Goal: Transaction & Acquisition: Obtain resource

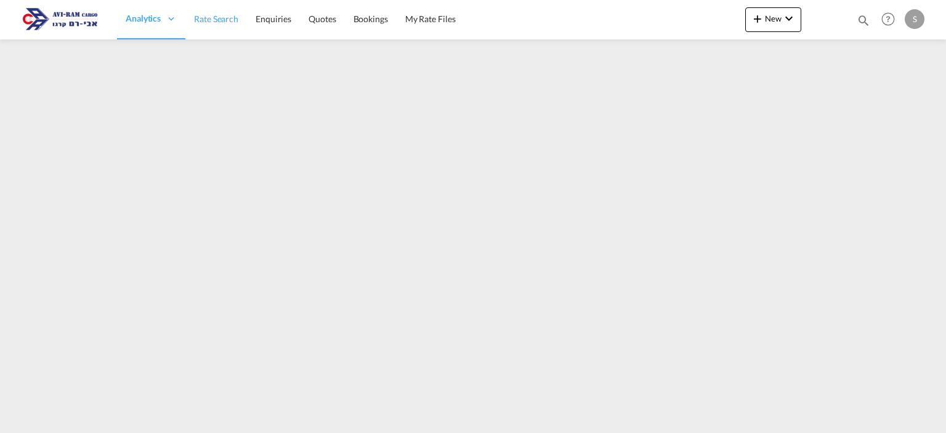
drag, startPoint x: 211, startPoint y: 20, endPoint x: 209, endPoint y: 28, distance: 8.1
click at [211, 20] on span "Rate Search" at bounding box center [216, 19] width 44 height 10
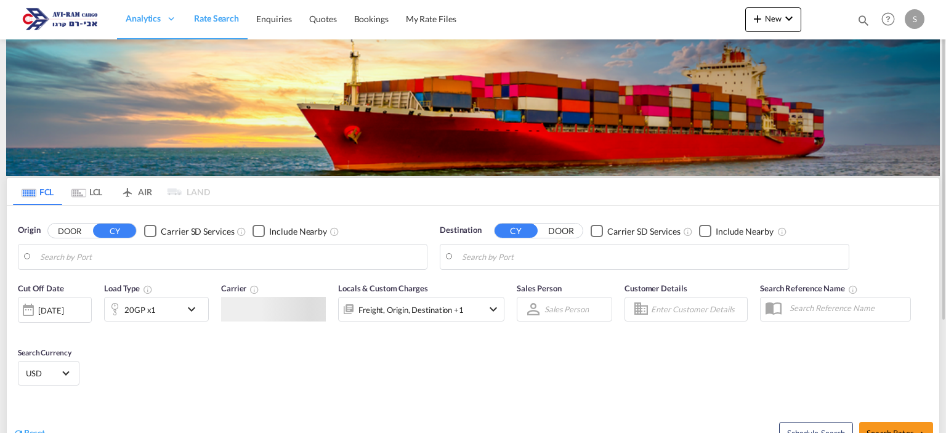
type input "[GEOGRAPHIC_DATA], [GEOGRAPHIC_DATA]"
type input "Ashdod, ILASH"
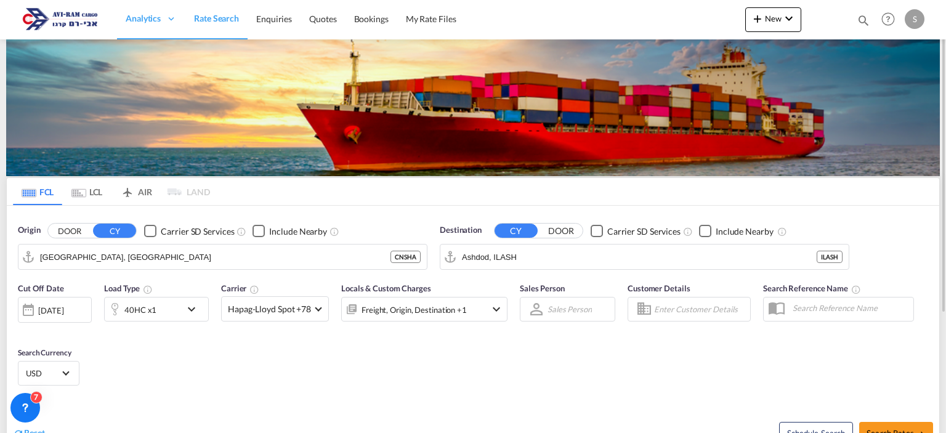
click at [103, 194] on md-tab-item "LCL" at bounding box center [86, 191] width 49 height 27
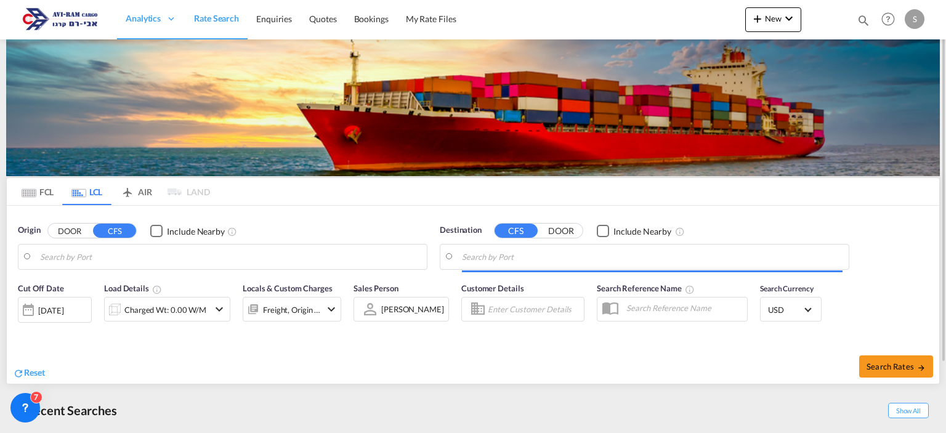
type input "[GEOGRAPHIC_DATA], [GEOGRAPHIC_DATA]"
type input "Ashdod, ILASH"
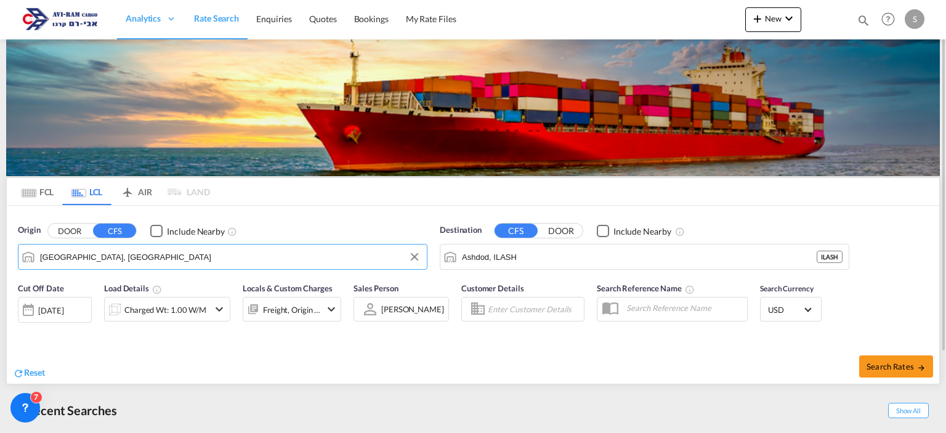
click at [113, 258] on input "[GEOGRAPHIC_DATA], [GEOGRAPHIC_DATA]" at bounding box center [230, 257] width 381 height 18
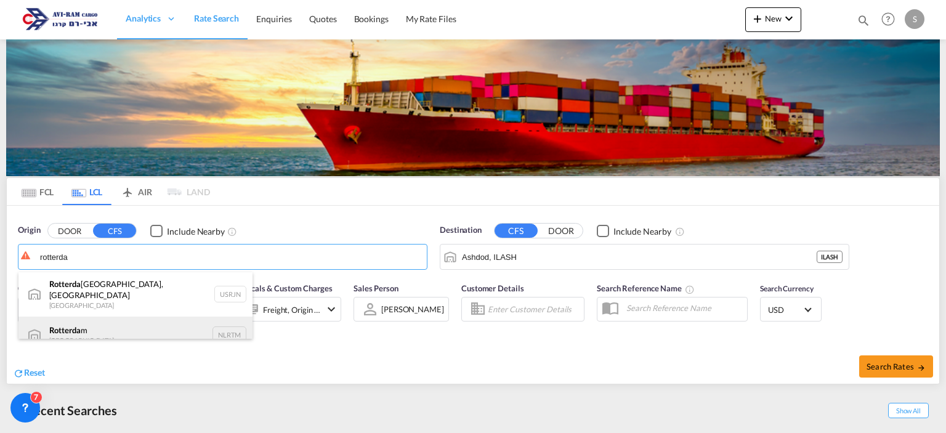
click at [106, 321] on div "Rotterda m [GEOGRAPHIC_DATA] NLRTM" at bounding box center [135, 335] width 234 height 37
type input "[GEOGRAPHIC_DATA], NLRTM"
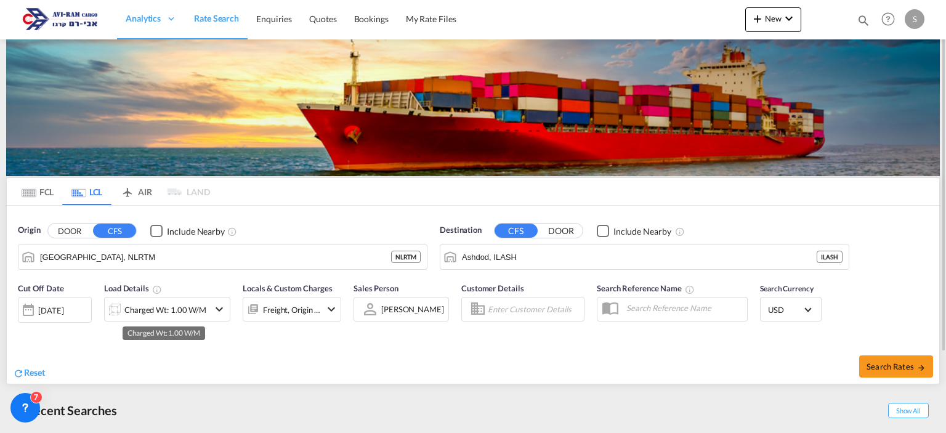
click at [191, 311] on div "Charged Wt: 1.00 W/M" at bounding box center [165, 309] width 82 height 17
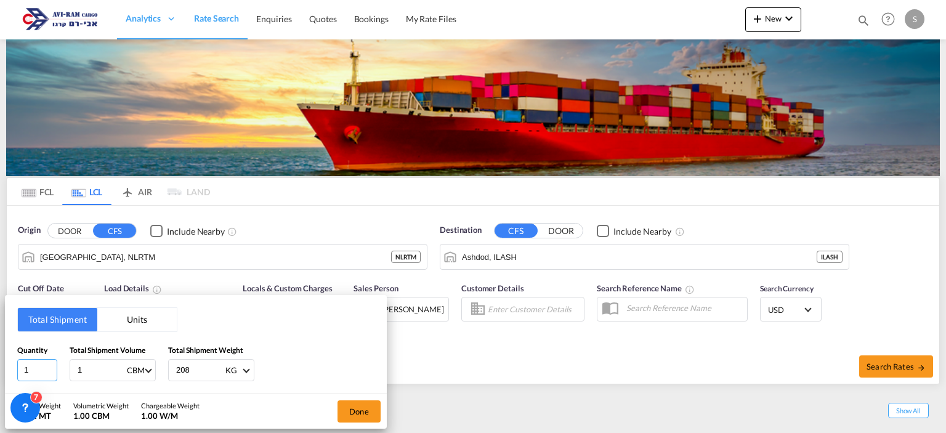
drag, startPoint x: 32, startPoint y: 371, endPoint x: 10, endPoint y: 381, distance: 24.3
click at [10, 381] on div "Total Shipment Units Quantity 1 Total Shipment Volume 1 CBM CBM CFT Total Shipm…" at bounding box center [196, 344] width 382 height 99
type input "3"
type input "1.632"
type input "1613"
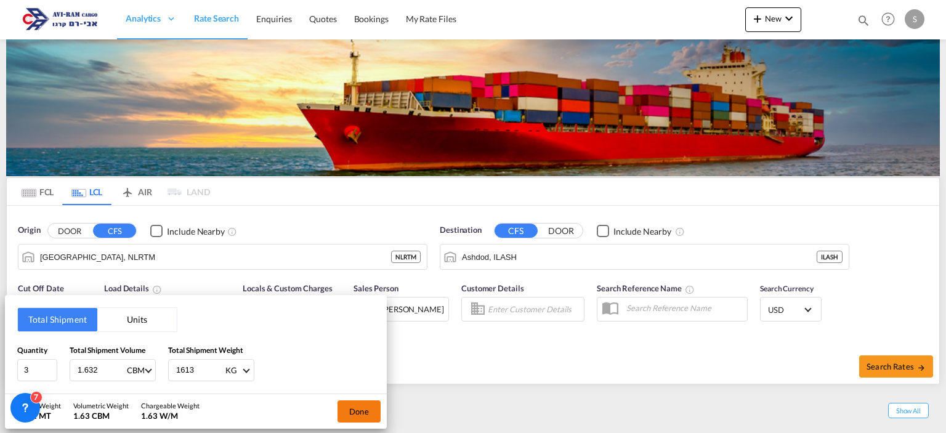
click at [357, 406] on button "Done" at bounding box center [358, 411] width 43 height 22
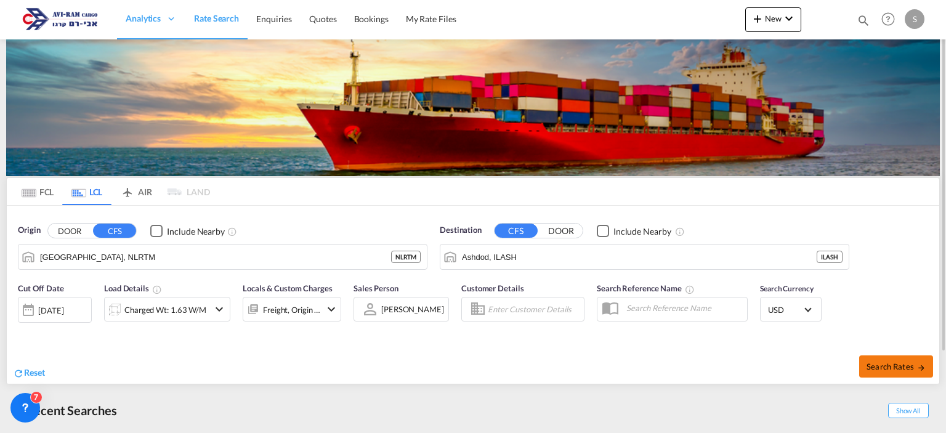
click at [874, 373] on button "Search Rates" at bounding box center [896, 366] width 74 height 22
type input "NLRTM to ILASH / [DATE]"
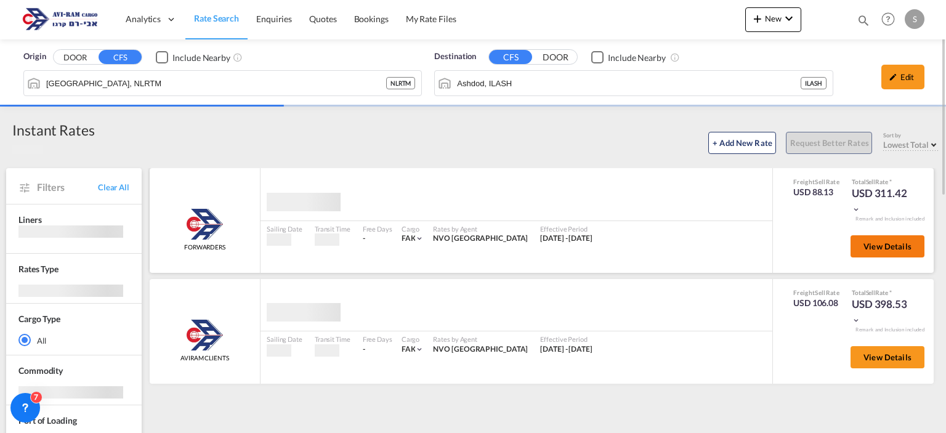
click at [875, 244] on span "View Details" at bounding box center [887, 246] width 48 height 10
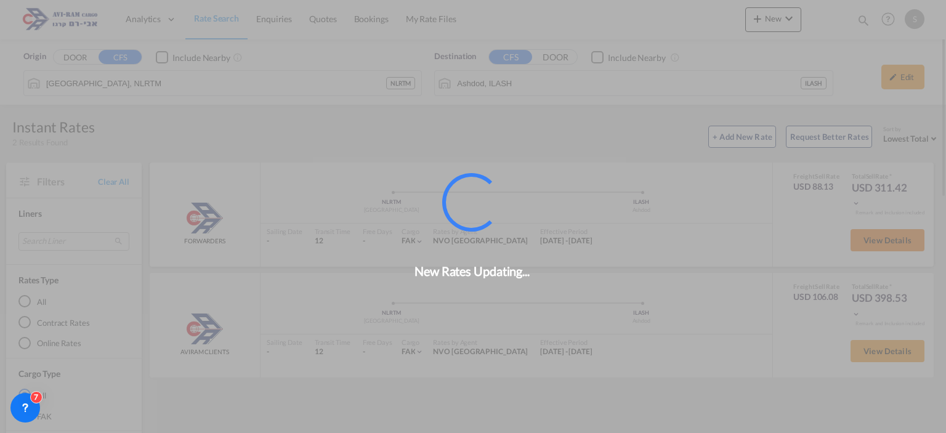
click at [875, 244] on div "New Rates Updating..." at bounding box center [473, 216] width 946 height 433
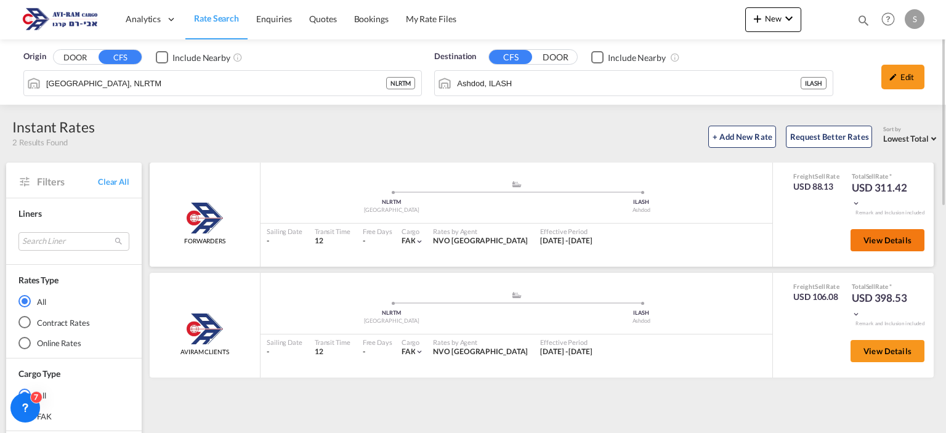
click at [875, 244] on span "View Details" at bounding box center [887, 240] width 48 height 10
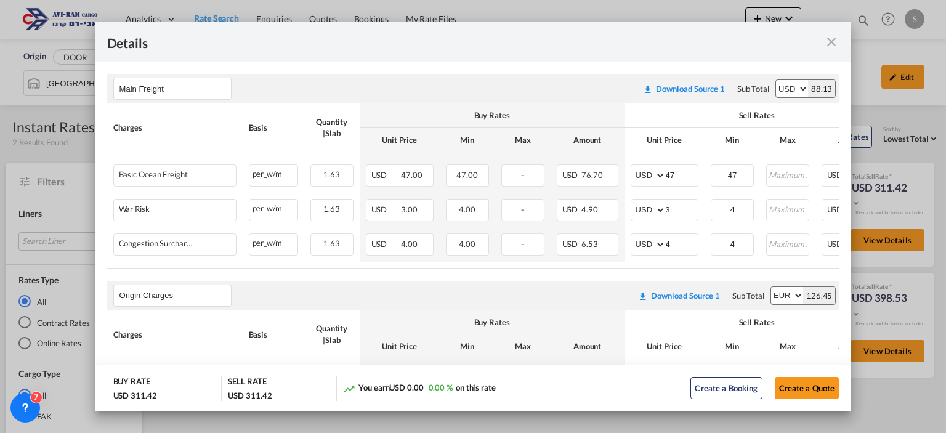
scroll to position [248, 0]
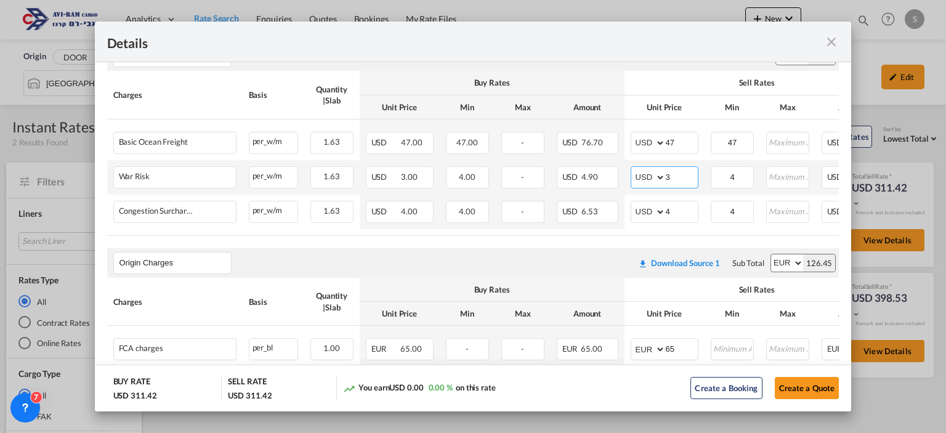
drag, startPoint x: 669, startPoint y: 176, endPoint x: 657, endPoint y: 174, distance: 11.8
click at [657, 174] on md-input-container "AED AFN ALL AMD ANG AOA ARS AUD AWG AZN BAM BBD BDT BGN BHD BIF BMD BND [PERSON…" at bounding box center [665, 177] width 68 height 22
type input "2"
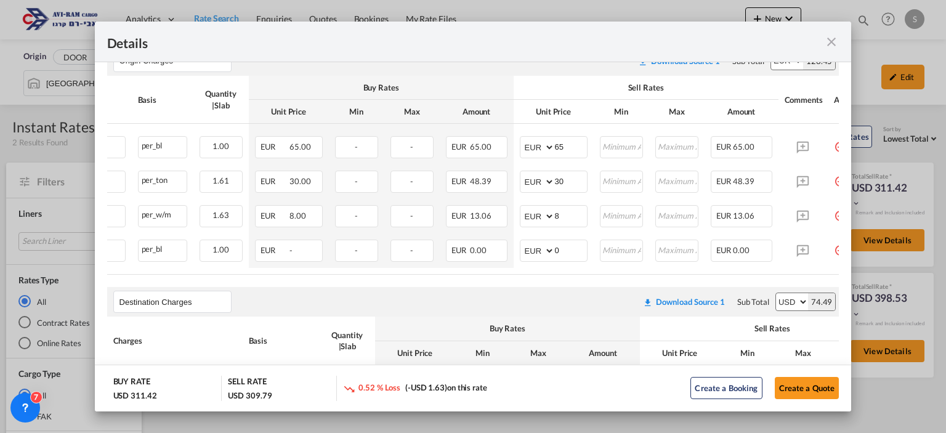
scroll to position [0, 150]
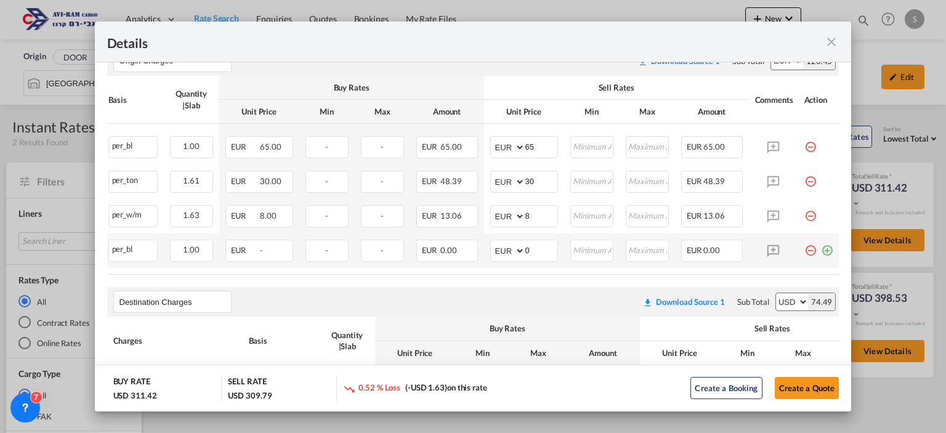
click at [798, 253] on td "Port of Loading ..." at bounding box center [818, 250] width 41 height 34
click at [804, 246] on md-icon "icon-minus-circle-outline red-400-fg pt-7" at bounding box center [810, 246] width 12 height 12
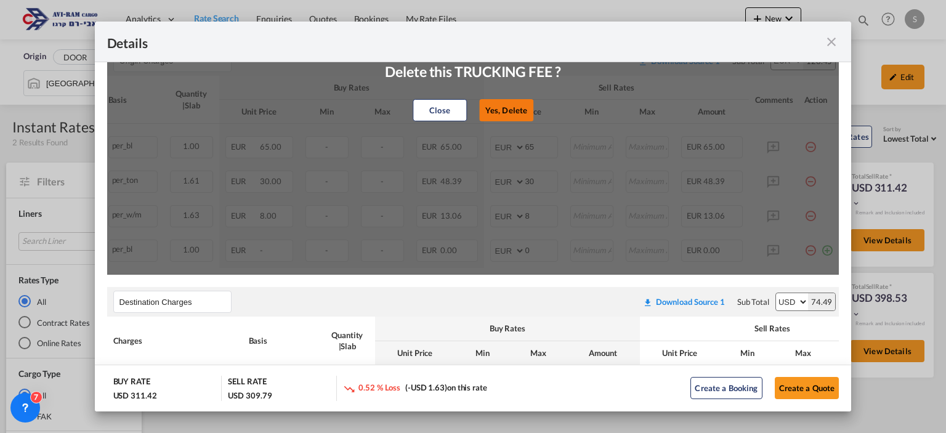
click at [510, 111] on button "Yes, Delete" at bounding box center [506, 110] width 54 height 22
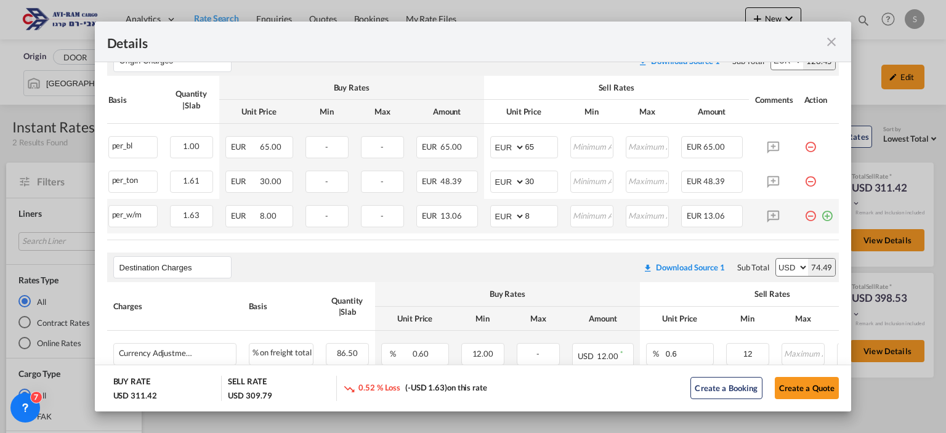
click at [804, 213] on md-icon "icon-minus-circle-outline red-400-fg pt-7" at bounding box center [810, 211] width 12 height 12
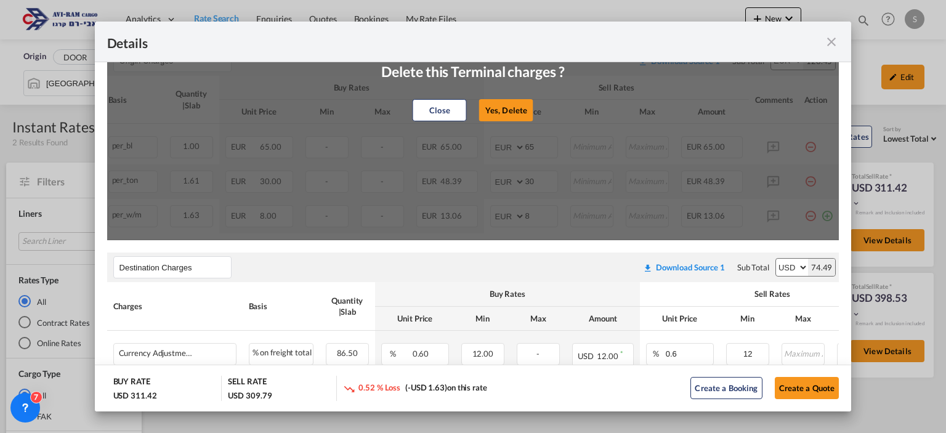
click at [507, 116] on button "Yes, Delete" at bounding box center [506, 110] width 54 height 22
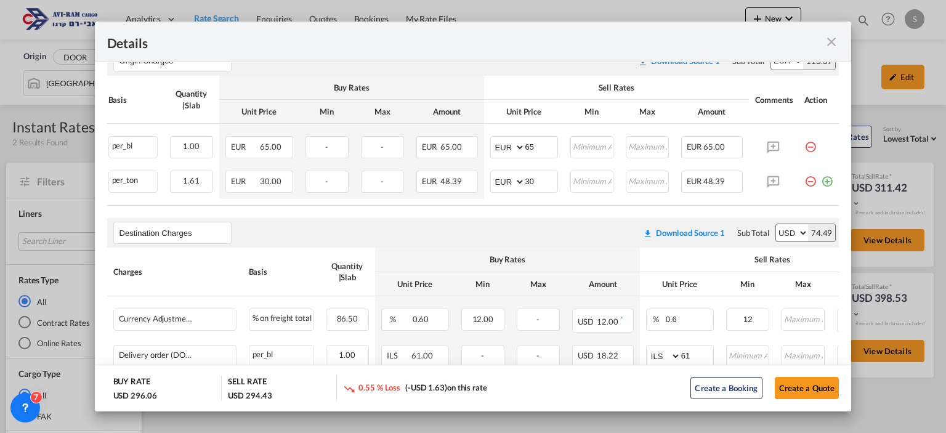
drag, startPoint x: 803, startPoint y: 182, endPoint x: 773, endPoint y: 174, distance: 31.2
click at [804, 181] on md-icon "icon-minus-circle-outline red-400-fg pt-7" at bounding box center [810, 177] width 12 height 12
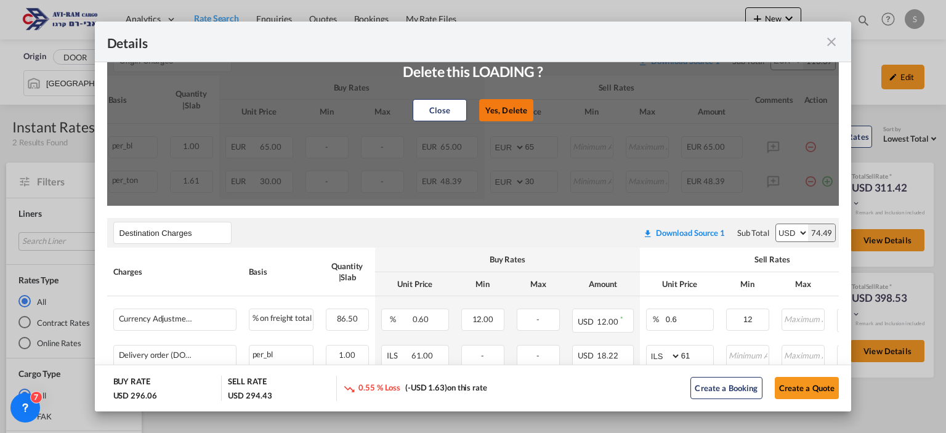
click at [512, 116] on button "Yes, Delete" at bounding box center [506, 110] width 54 height 22
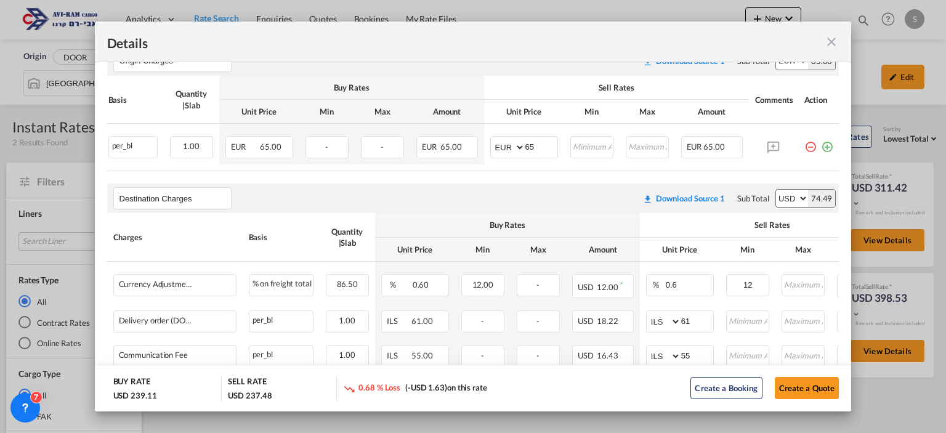
drag, startPoint x: 799, startPoint y: 146, endPoint x: 789, endPoint y: 147, distance: 9.3
click at [804, 147] on md-icon "icon-minus-circle-outline red-400-fg pt-7" at bounding box center [810, 142] width 12 height 12
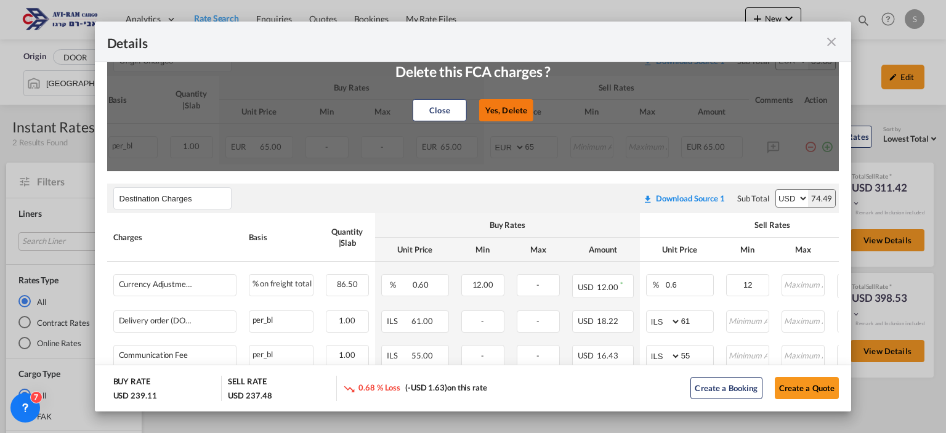
click at [509, 112] on button "Yes, Delete" at bounding box center [506, 110] width 54 height 22
type input "Destination Charges"
select select "string:USD"
type input "0.6"
type input "12"
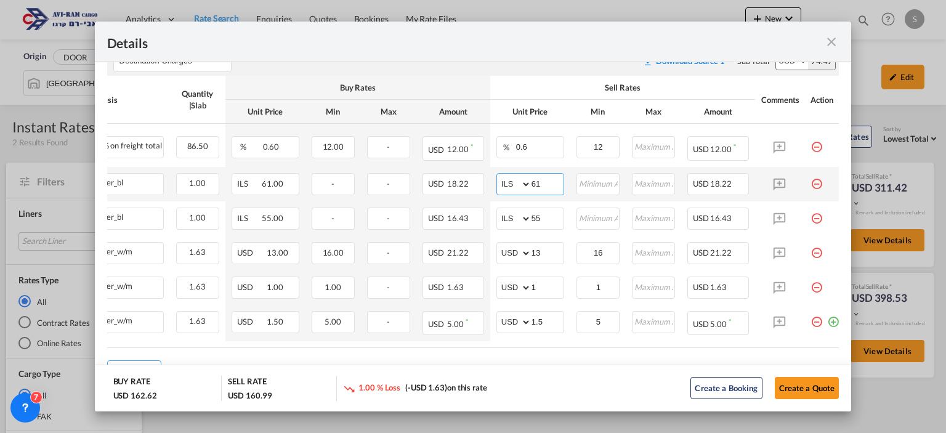
drag, startPoint x: 554, startPoint y: 184, endPoint x: 509, endPoint y: 180, distance: 45.1
click at [509, 180] on md-input-container "AED AFN ALL AMD ANG AOA ARS AUD AWG AZN BAM BBD BDT BGN BHD BIF BMD BND [PERSON…" at bounding box center [530, 184] width 68 height 22
type input "116"
type input "66"
type input "16"
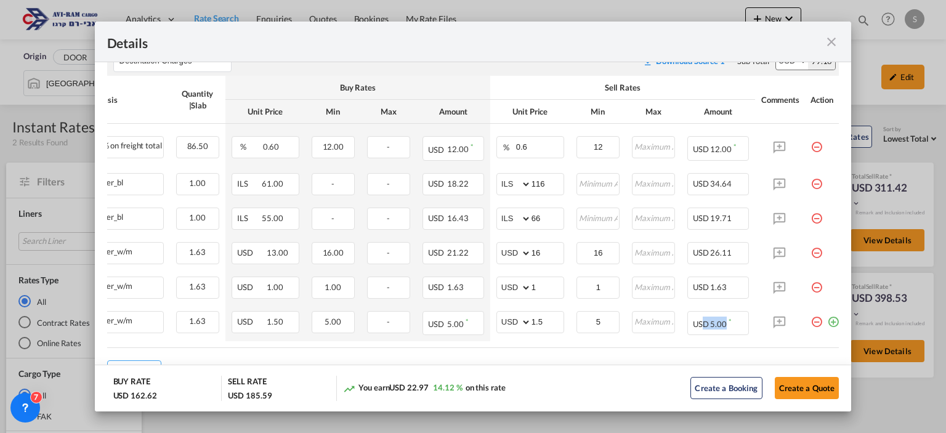
drag, startPoint x: 703, startPoint y: 344, endPoint x: 732, endPoint y: 347, distance: 29.0
click at [732, 347] on table "Charges Basis Quantity | Slab Buy Rates Sell Rates Comments Action Unit Price M…" at bounding box center [402, 212] width 888 height 272
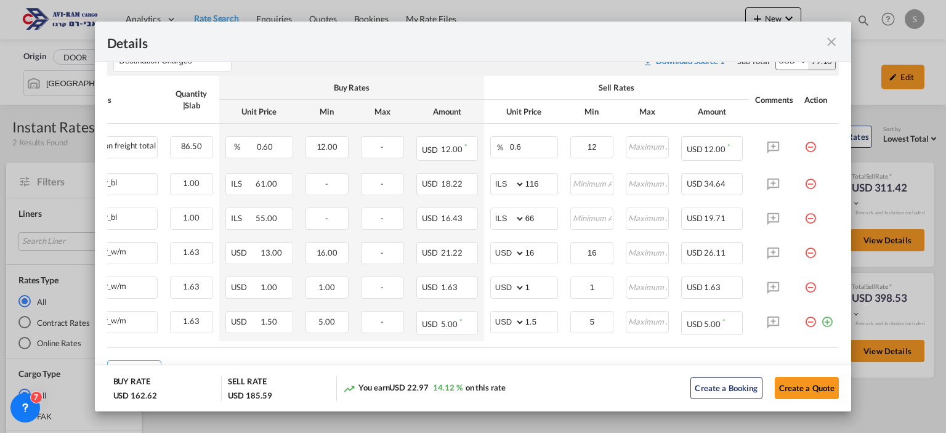
drag, startPoint x: 817, startPoint y: 322, endPoint x: 546, endPoint y: 403, distance: 283.5
click at [821, 323] on md-icon "icon-plus-circle-outline green-400-fg" at bounding box center [827, 317] width 12 height 12
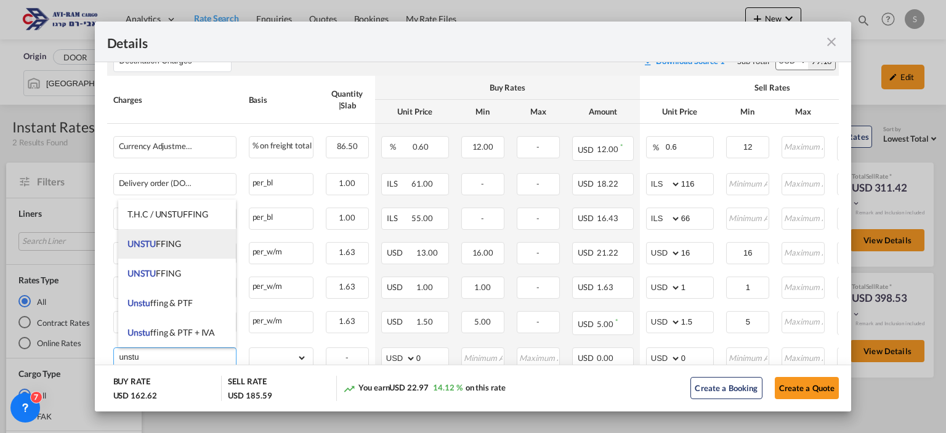
click at [177, 236] on li "UNSTU FFING" at bounding box center [176, 244] width 117 height 30
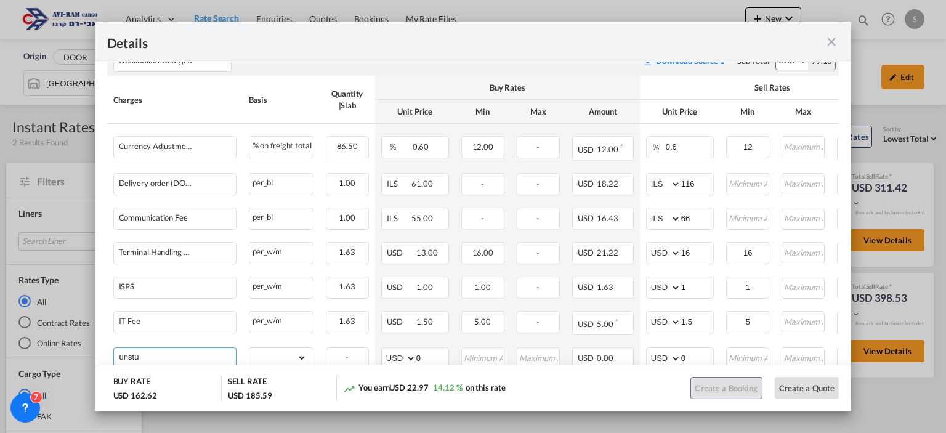
type input "UNSTUFFING"
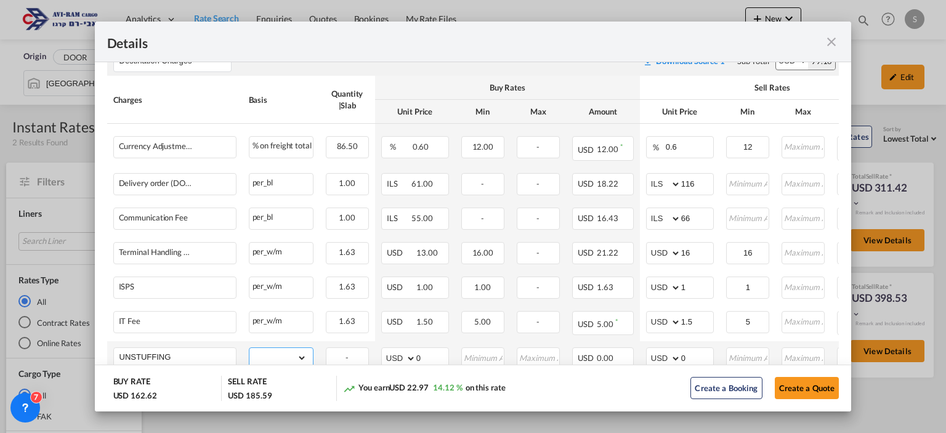
click at [267, 353] on select "gross_weight volumetric_weight per_shipment per_bl per_km per_hawb per_kg flat …" at bounding box center [277, 358] width 57 height 20
select select "per_ton"
click at [249, 348] on select "gross_weight volumetric_weight per_shipment per_bl per_km per_hawb per_kg flat …" at bounding box center [277, 358] width 57 height 20
drag, startPoint x: 690, startPoint y: 353, endPoint x: 669, endPoint y: 357, distance: 20.7
click at [670, 357] on md-input-container "AED AFN ALL AMD ANG AOA ARS AUD AWG AZN BAM BBD BDT BGN BHD BIF BMD BND BOB BRL…" at bounding box center [680, 358] width 68 height 22
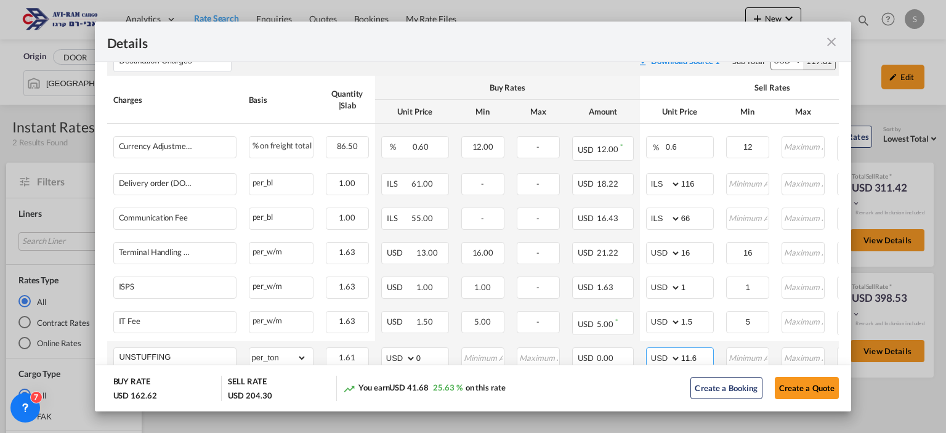
type input "11.6"
type input "12"
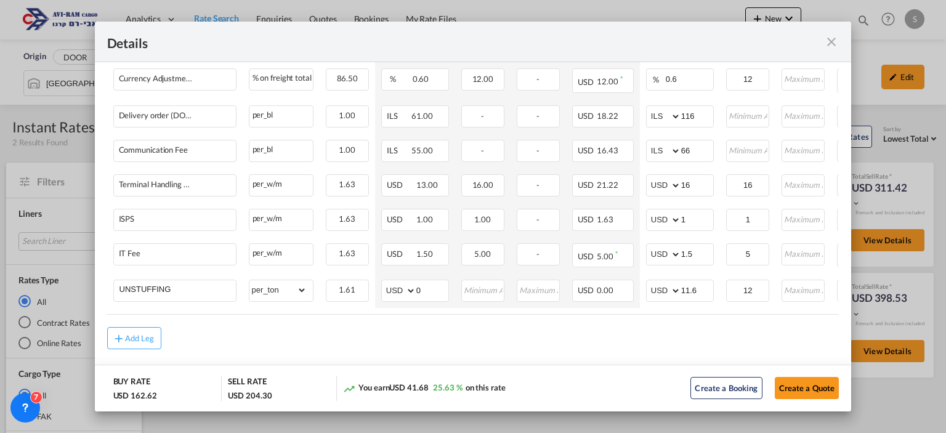
scroll to position [529, 0]
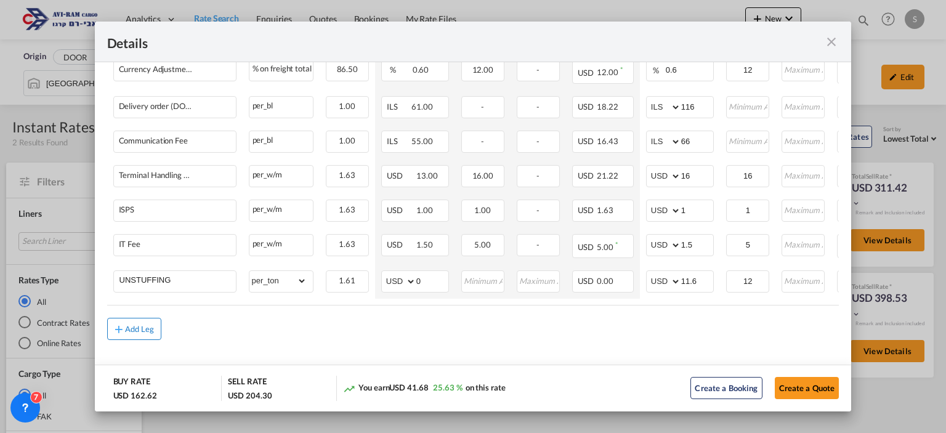
click at [145, 333] on div "Add Leg" at bounding box center [140, 328] width 30 height 7
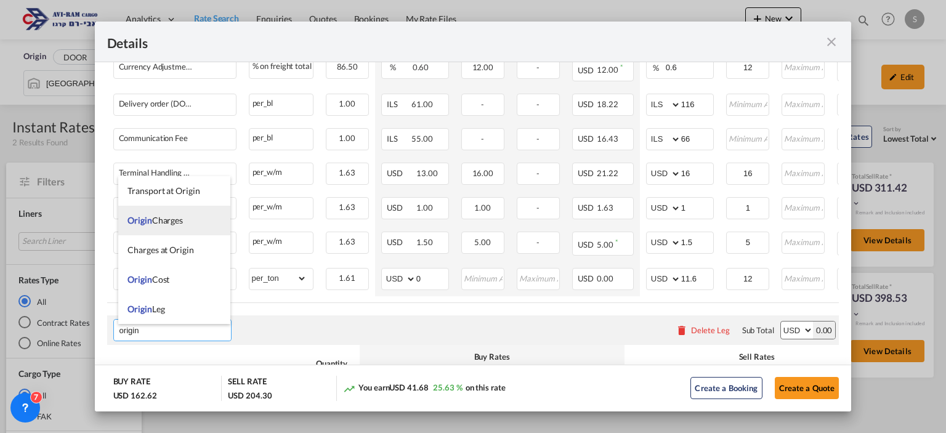
click at [153, 225] on span "Origin Charges" at bounding box center [154, 220] width 55 height 10
type input "Origin Charges"
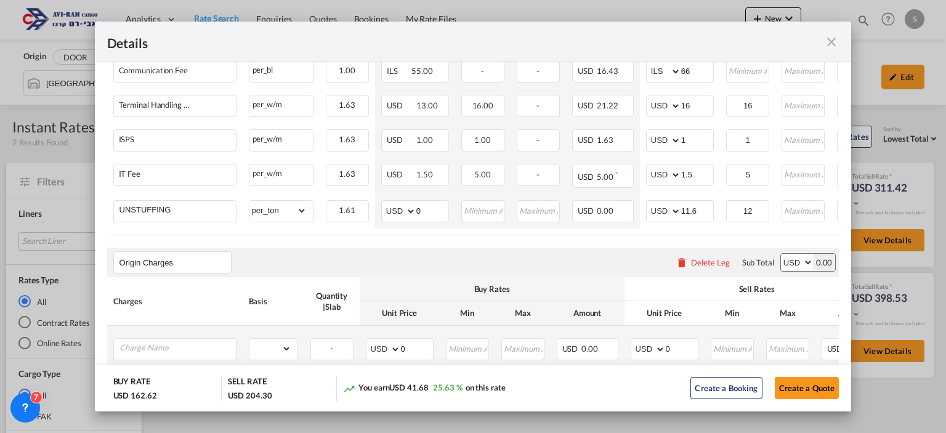
scroll to position [608, 0]
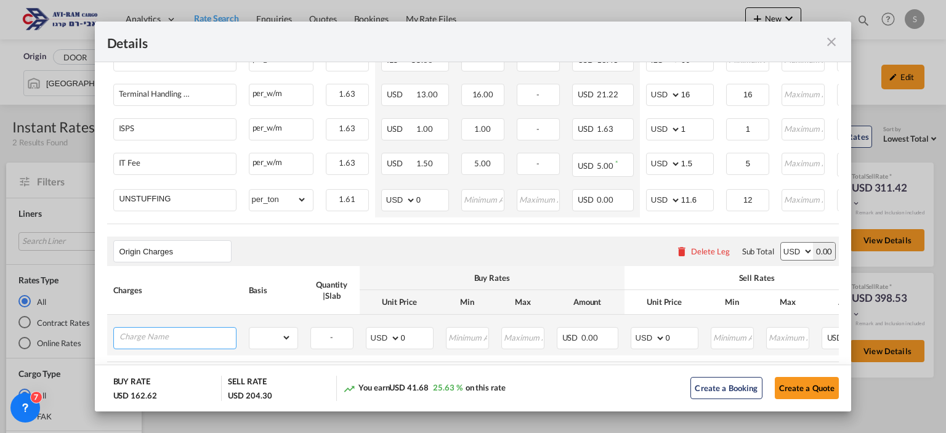
click at [202, 339] on input "Charge Name" at bounding box center [177, 337] width 116 height 18
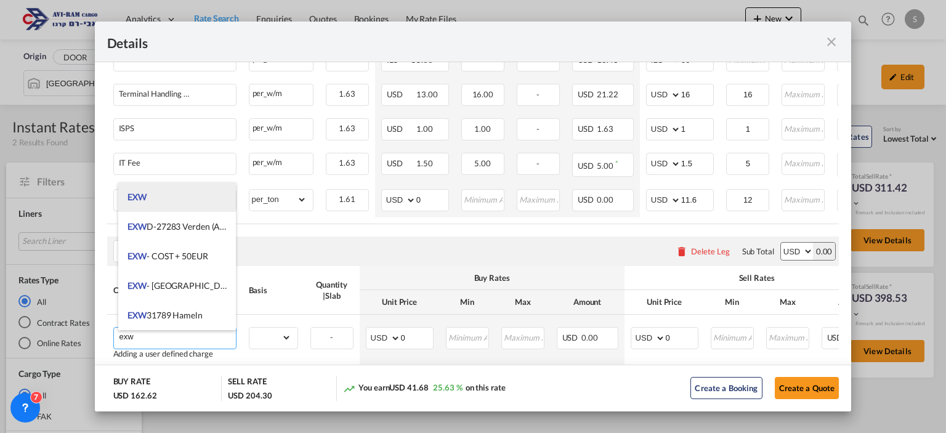
click at [176, 196] on li "EXW" at bounding box center [176, 197] width 117 height 30
type input "EXW"
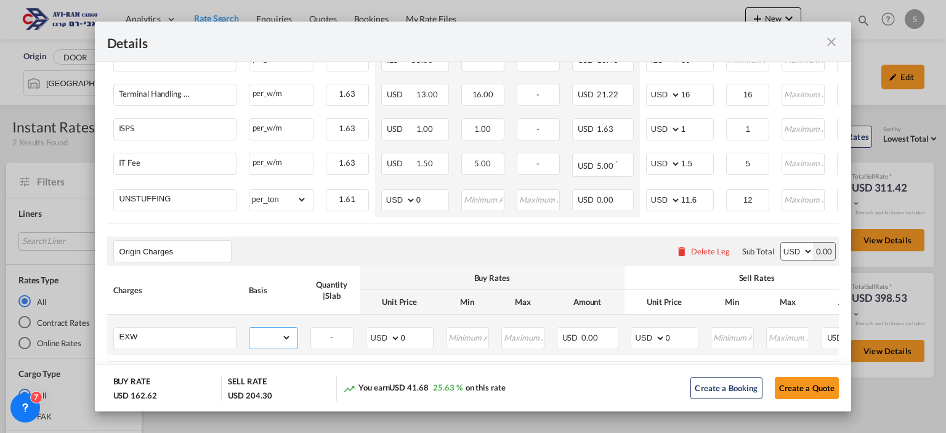
drag, startPoint x: 271, startPoint y: 342, endPoint x: 241, endPoint y: 204, distance: 141.1
click at [271, 341] on select "gross_weight volumetric_weight per_shipment per_bl per_km per_hawb per_kg flat …" at bounding box center [270, 338] width 42 height 20
select select "per_shipment"
click at [249, 330] on select "gross_weight volumetric_weight per_shipment per_bl per_km per_hawb per_kg flat …" at bounding box center [270, 338] width 42 height 20
click at [643, 340] on select "AED AFN ALL AMD ANG AOA ARS AUD AWG AZN BAM BBD BDT BGN BHD BIF BMD BND BOB BRL…" at bounding box center [649, 337] width 32 height 17
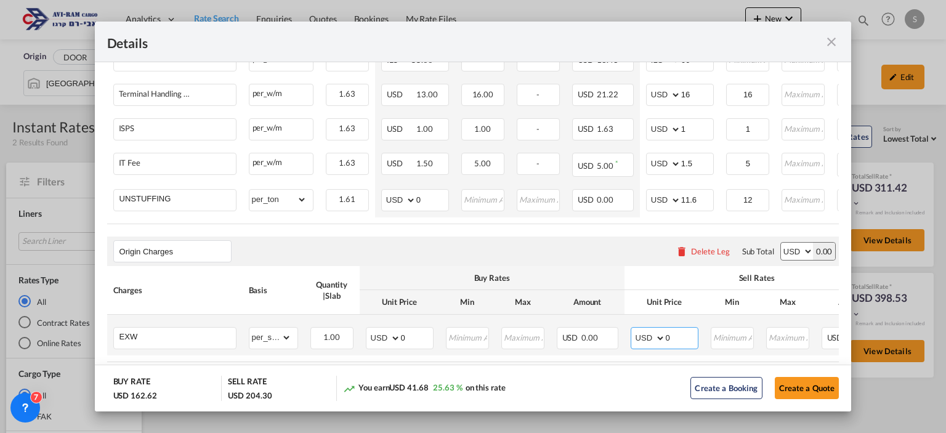
select select "string:EUR"
click at [633, 332] on select "AED AFN ALL AMD ANG AOA ARS AUD AWG AZN BAM BBD BDT BGN BHD BIF BMD BND BOB BRL…" at bounding box center [649, 337] width 32 height 17
drag, startPoint x: 675, startPoint y: 333, endPoint x: 647, endPoint y: 341, distance: 29.4
click at [647, 341] on md-input-container "AED AFN ALL AMD ANG AOA ARS AUD AWG AZN BAM BBD BDT BGN BHD BIF BMD BND BOB BRL…" at bounding box center [665, 338] width 68 height 22
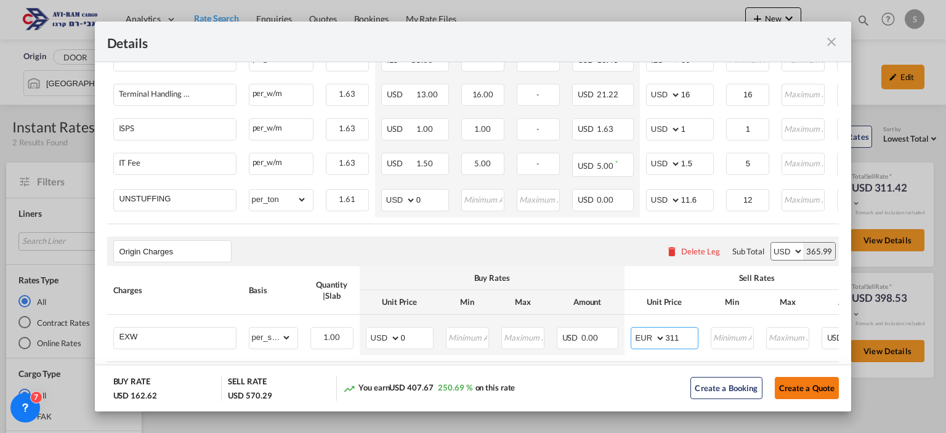
type input "311"
click at [802, 384] on button "Create a Quote" at bounding box center [807, 388] width 65 height 22
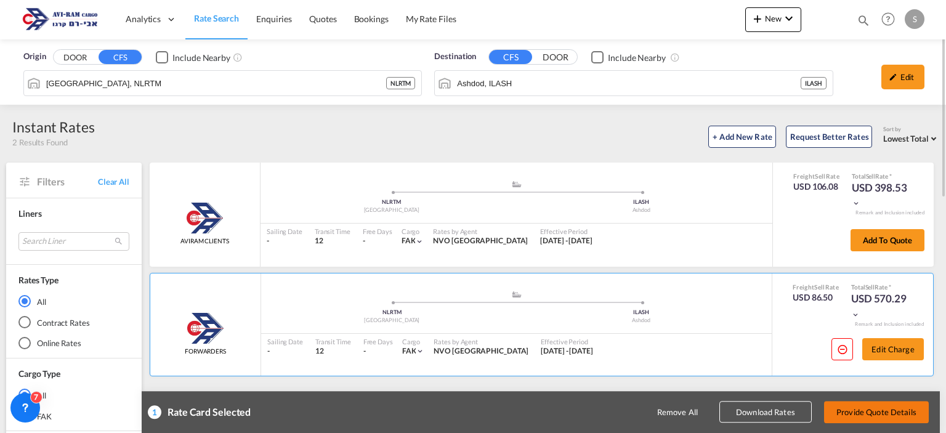
click at [845, 413] on button "Provide Quote Details" at bounding box center [876, 412] width 105 height 22
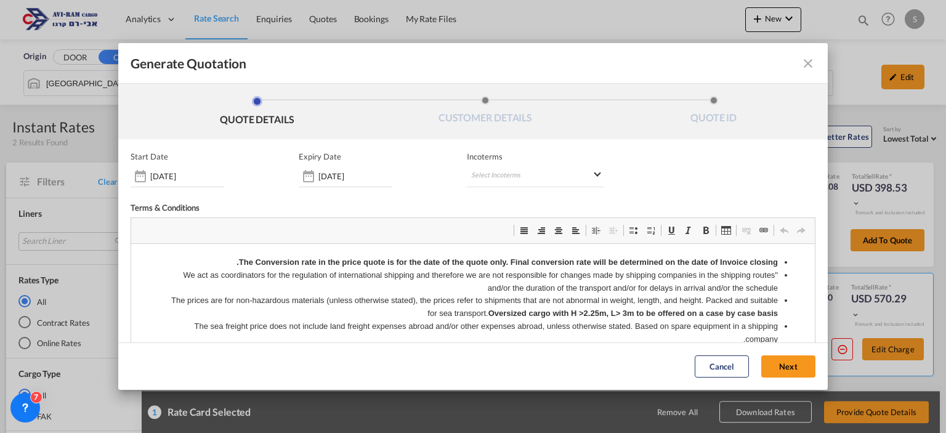
scroll to position [0, 0]
click at [485, 167] on md-select "Select Incoterms CFR - export Cost and Freight CPT - import Carrier Paid to CPT…" at bounding box center [535, 176] width 137 height 22
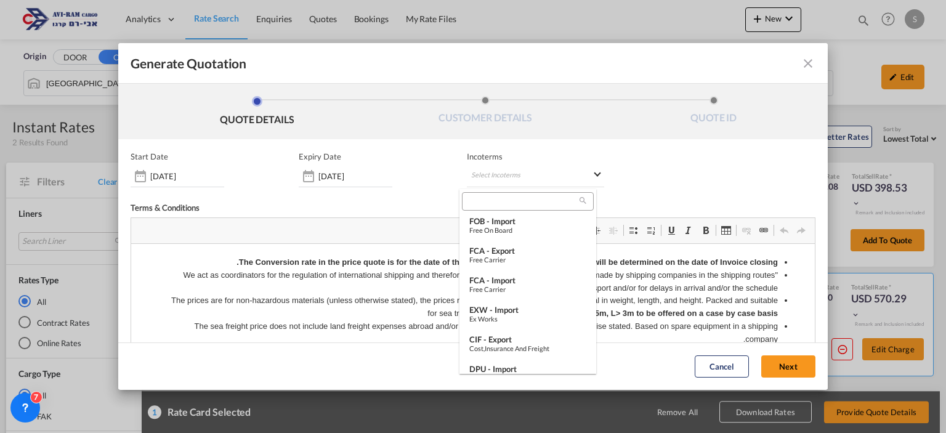
scroll to position [131, 0]
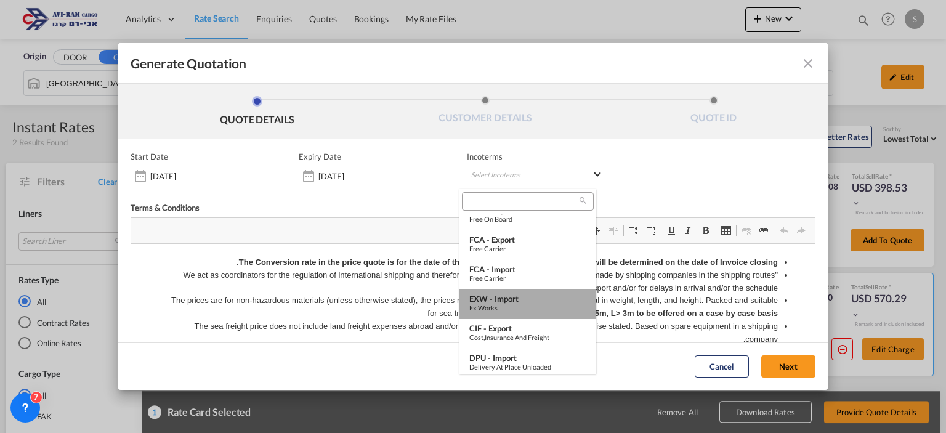
click at [530, 301] on div "EXW - import" at bounding box center [527, 299] width 117 height 10
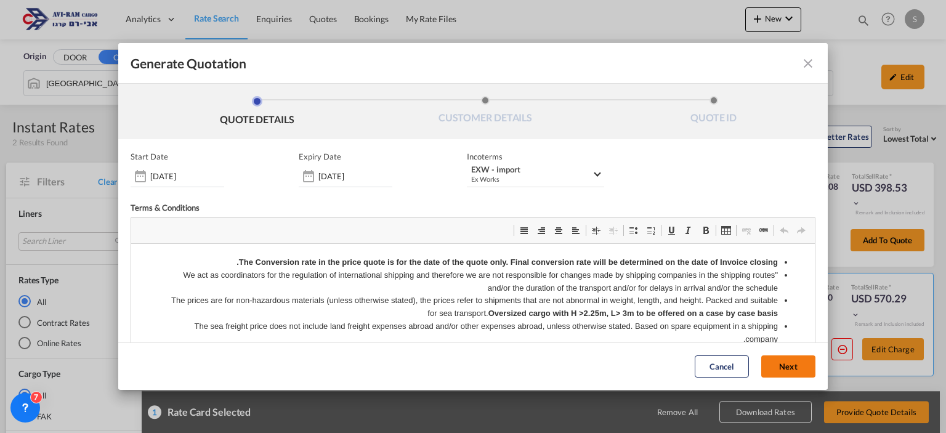
click at [761, 365] on button "Next" at bounding box center [788, 367] width 54 height 22
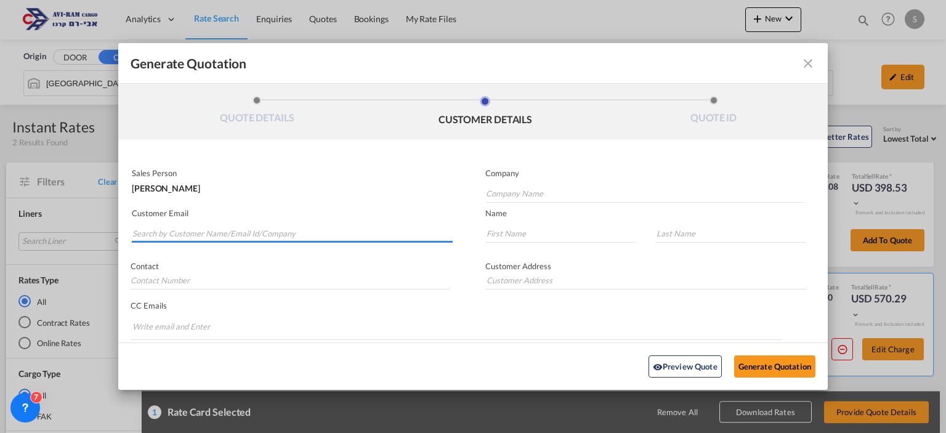
click at [270, 231] on input "Search by Customer Name/Email Id/Company" at bounding box center [292, 233] width 320 height 18
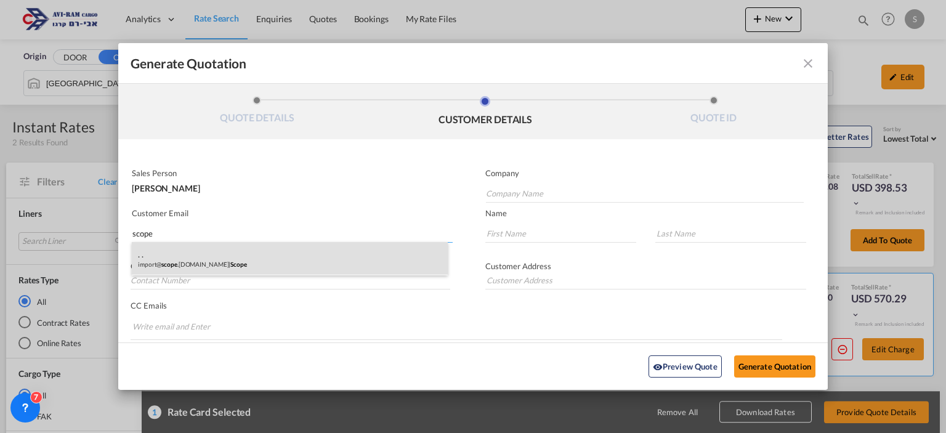
type input "scope"
click at [264, 257] on div ". . import@ scope .[DOMAIN_NAME] | Scope" at bounding box center [290, 258] width 316 height 33
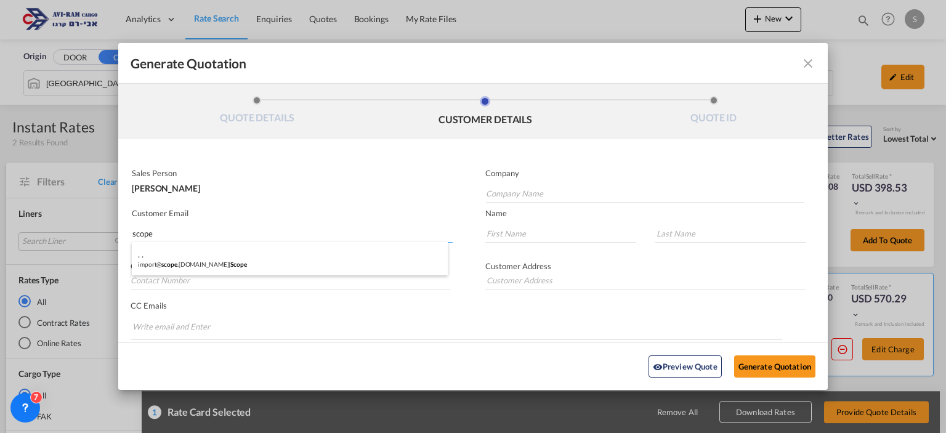
type input "Scope"
type input "[EMAIL_ADDRESS][DOMAIN_NAME]"
type input "."
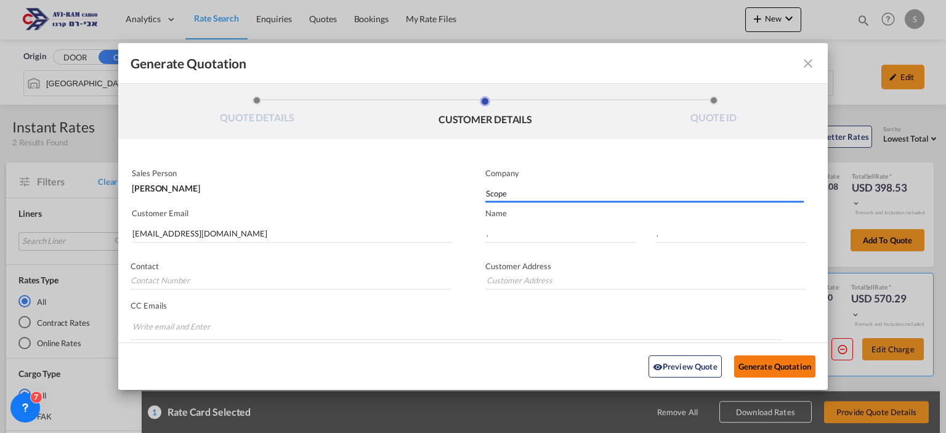
click at [767, 371] on button "Generate Quotation" at bounding box center [774, 366] width 81 height 22
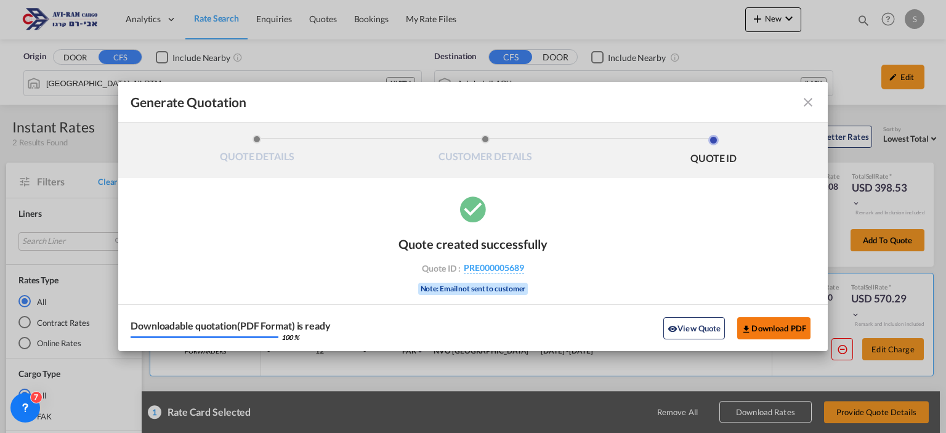
click at [751, 325] on button "Download PDF" at bounding box center [773, 328] width 73 height 22
